Goal: Task Accomplishment & Management: Use online tool/utility

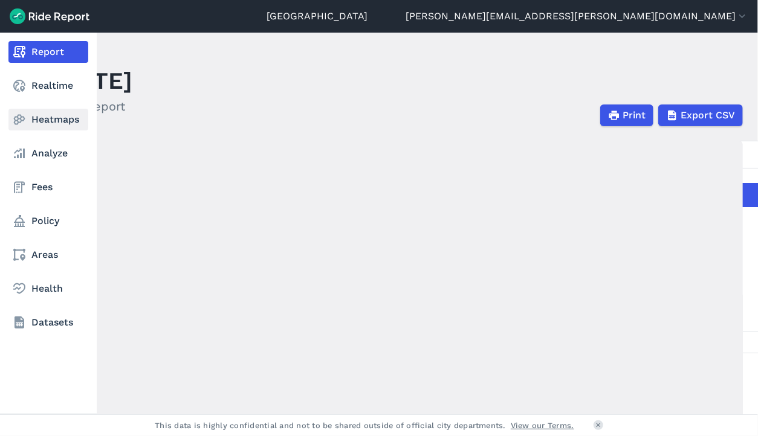
click at [63, 121] on link "Heatmaps" at bounding box center [48, 120] width 80 height 22
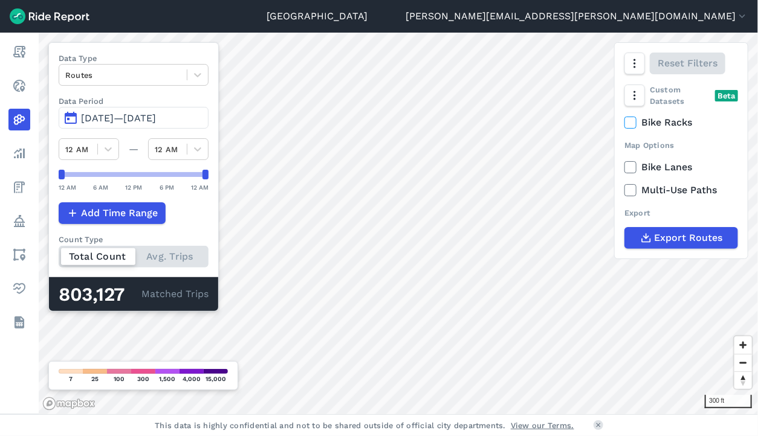
click at [155, 117] on span "[DATE]—[DATE]" at bounding box center [118, 117] width 75 height 11
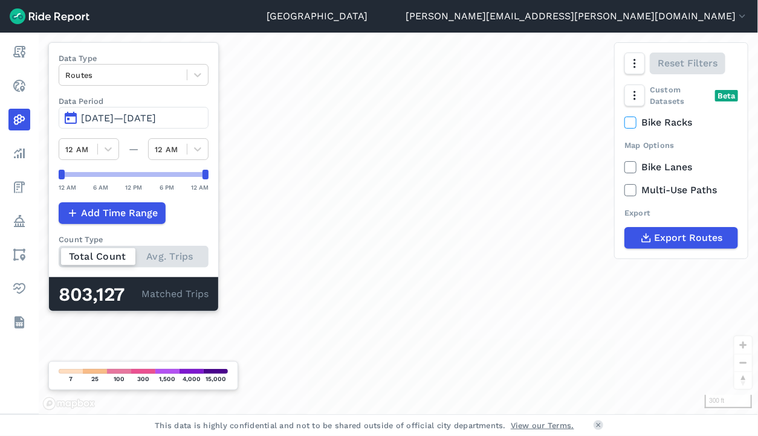
click at [156, 121] on span "[DATE]—[DATE]" at bounding box center [118, 117] width 75 height 11
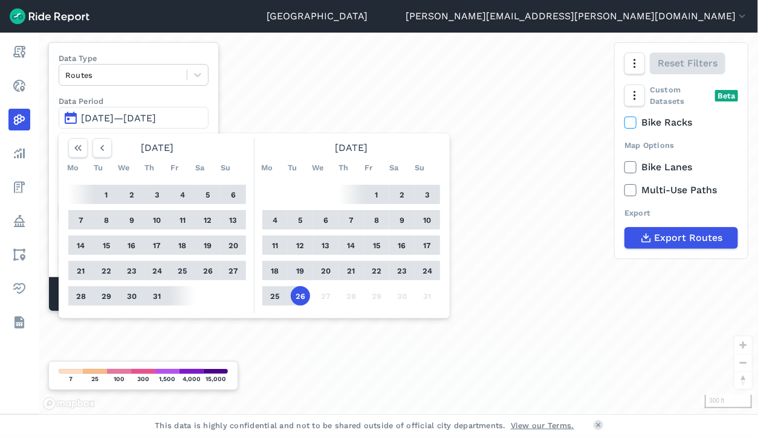
click at [299, 239] on button "12" at bounding box center [300, 245] width 19 height 19
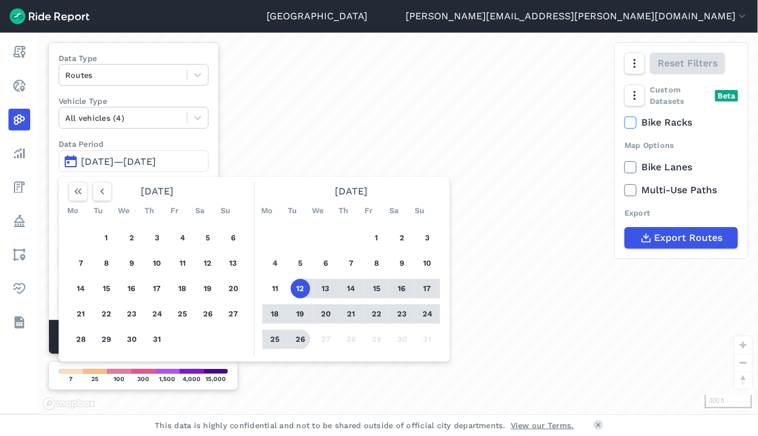
click at [303, 338] on button "26" at bounding box center [300, 339] width 19 height 19
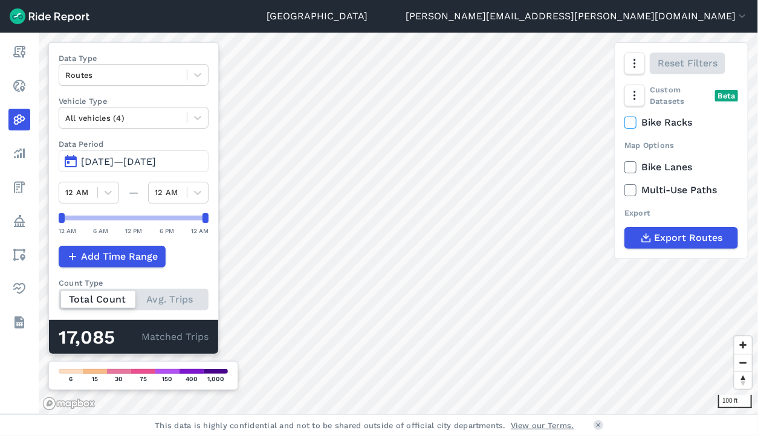
click at [148, 163] on span "[DATE]—[DATE]" at bounding box center [118, 161] width 75 height 11
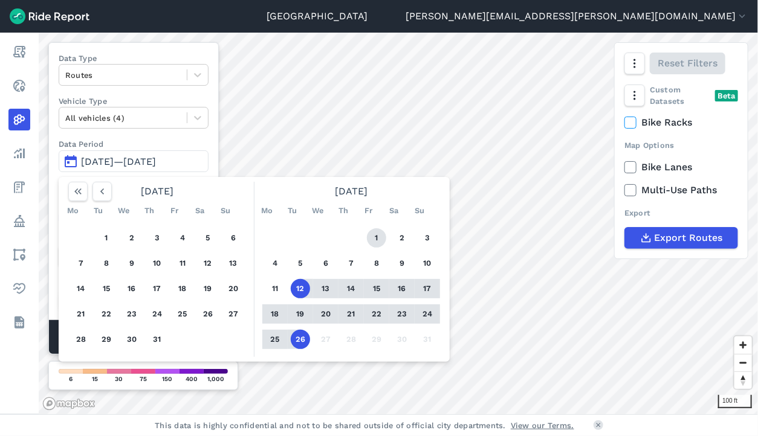
click at [375, 235] on button "1" at bounding box center [376, 237] width 19 height 19
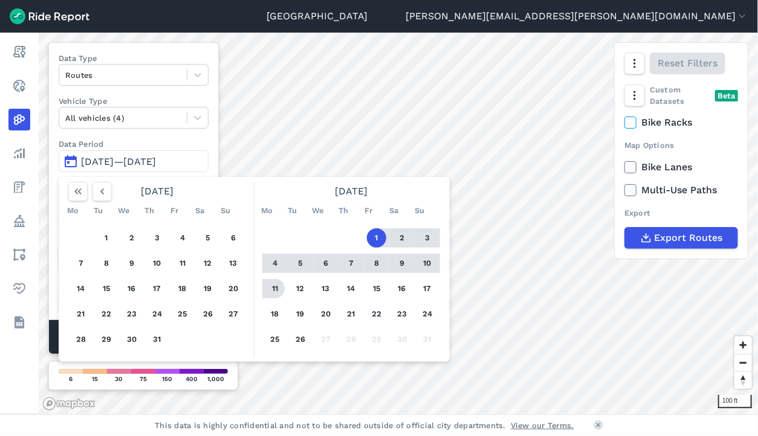
click at [271, 288] on button "11" at bounding box center [274, 288] width 19 height 19
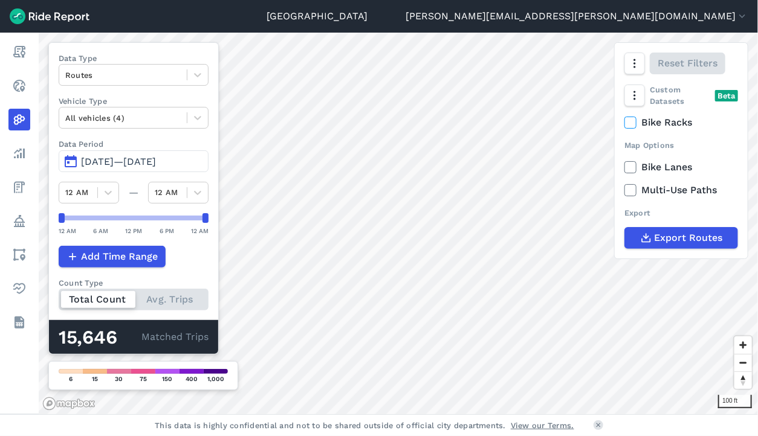
click at [155, 162] on span "[DATE]—[DATE]" at bounding box center [118, 161] width 75 height 11
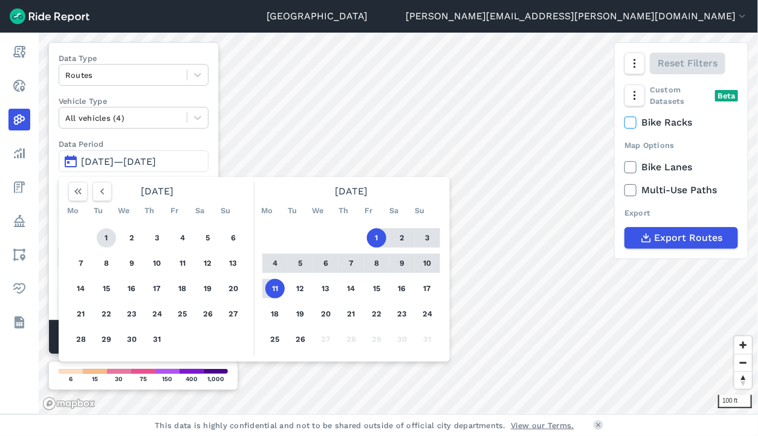
click at [106, 238] on button "1" at bounding box center [106, 237] width 19 height 19
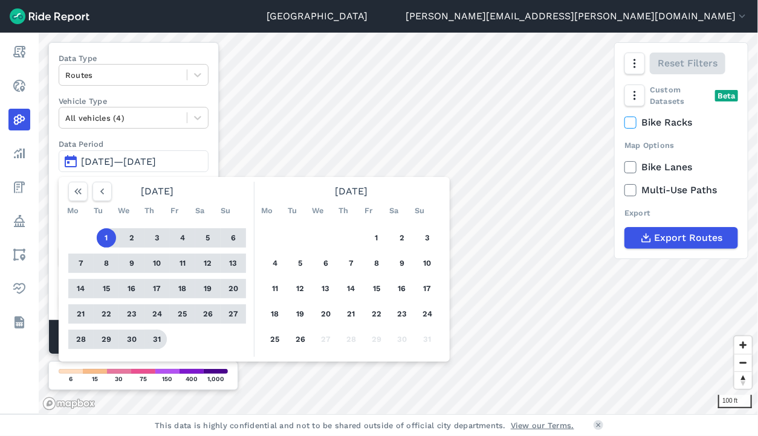
click at [161, 337] on button "31" at bounding box center [156, 339] width 19 height 19
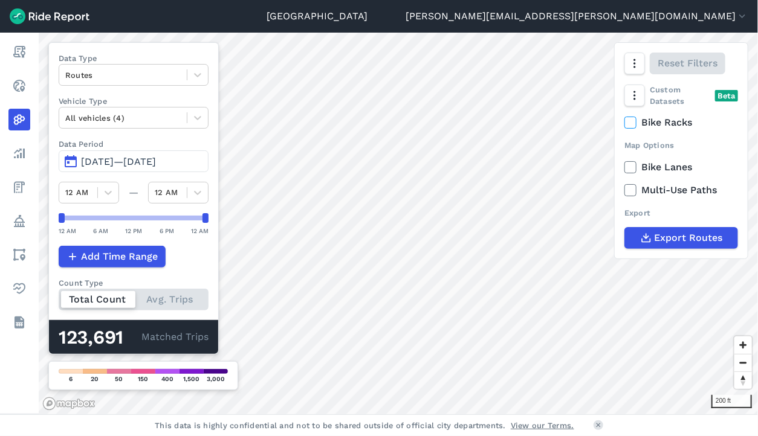
click at [100, 163] on span "[DATE]—[DATE]" at bounding box center [118, 161] width 75 height 11
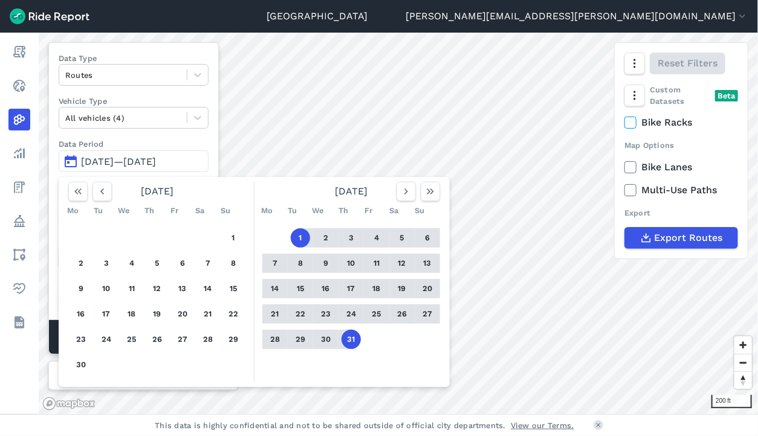
click at [302, 238] on button "1" at bounding box center [300, 237] width 19 height 19
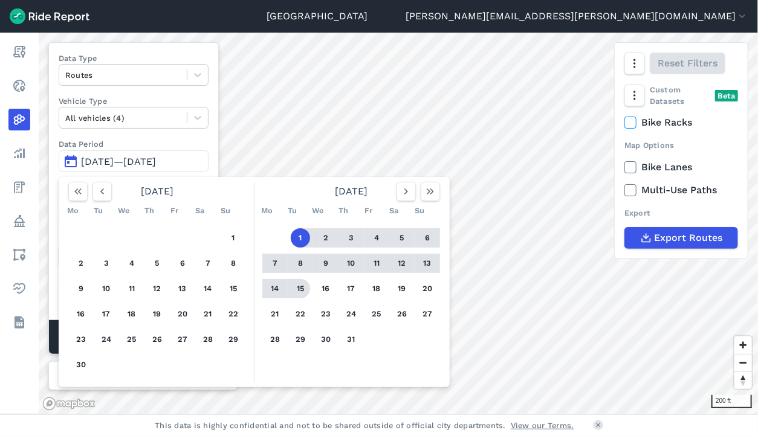
click at [302, 290] on button "15" at bounding box center [300, 288] width 19 height 19
